Goal: Information Seeking & Learning: Learn about a topic

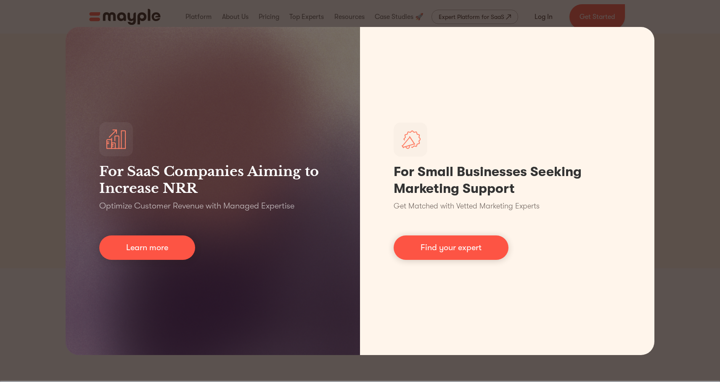
click at [684, 28] on div "For SaaS Companies Aiming to Increase NRR Optimize Customer Revenue with Manage…" at bounding box center [360, 191] width 720 height 382
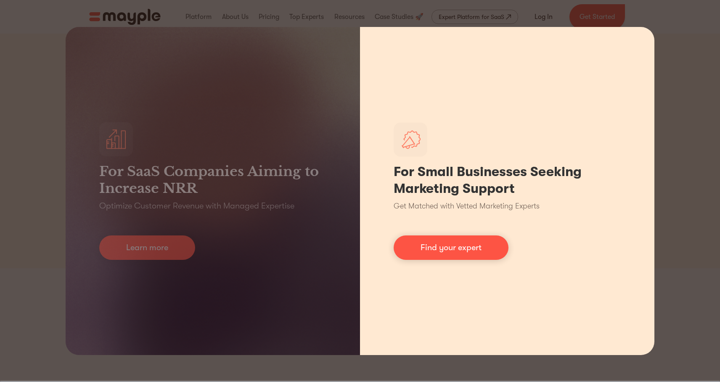
click at [516, 201] on p "Get Matched with Vetted Marketing Experts" at bounding box center [467, 205] width 146 height 11
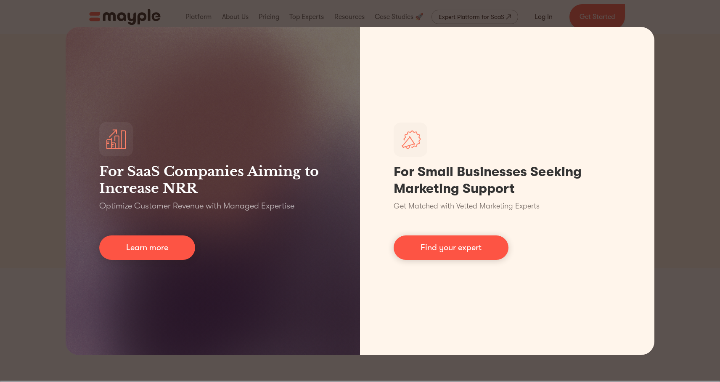
click at [590, 25] on div "For SaaS Companies Aiming to Increase NRR Optimize Customer Revenue with Manage…" at bounding box center [360, 191] width 720 height 382
click at [671, 173] on div "For SaaS Companies Aiming to Increase NRR Optimize Customer Revenue with Manage…" at bounding box center [360, 191] width 720 height 382
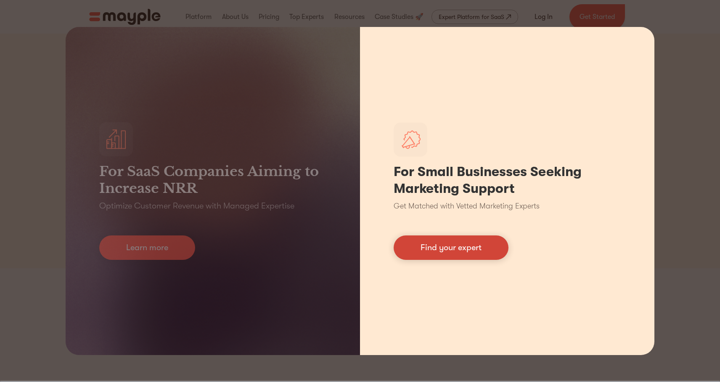
click at [476, 246] on link "Find your expert" at bounding box center [451, 247] width 115 height 24
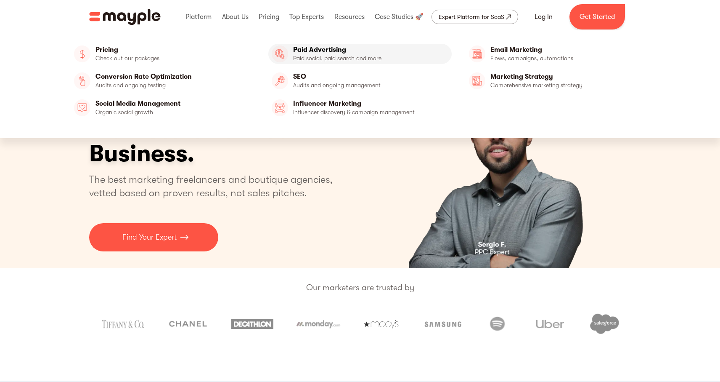
click at [298, 47] on link "Paid Advertising" at bounding box center [360, 54] width 184 height 20
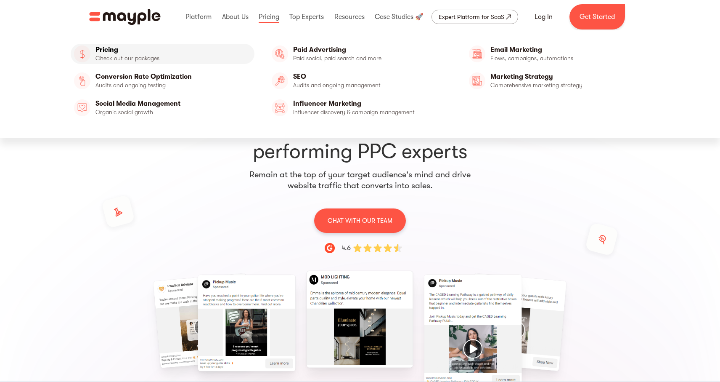
click at [192, 50] on link "Pricing" at bounding box center [163, 54] width 184 height 20
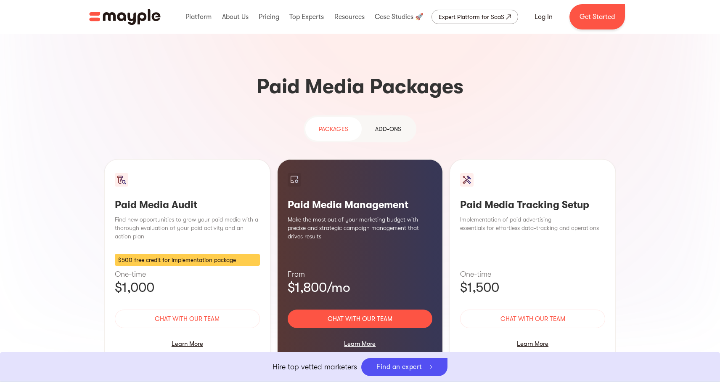
scroll to position [708, 0]
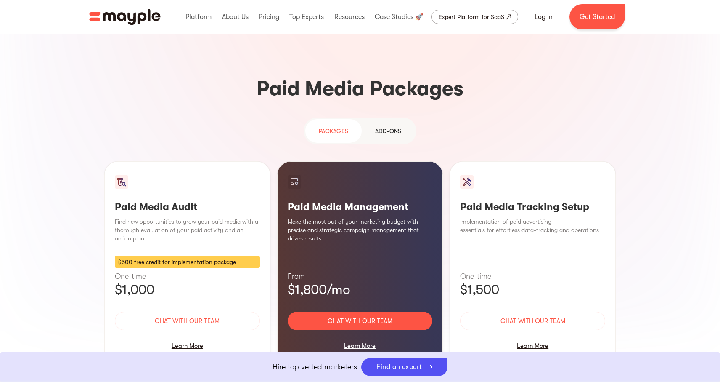
click at [389, 126] on div "Add-ons" at bounding box center [388, 131] width 26 height 10
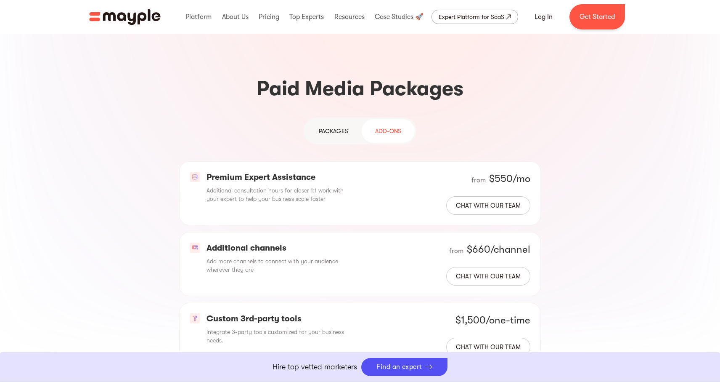
click at [338, 126] on div "PAckages" at bounding box center [333, 131] width 29 height 10
